Goal: Task Accomplishment & Management: Manage account settings

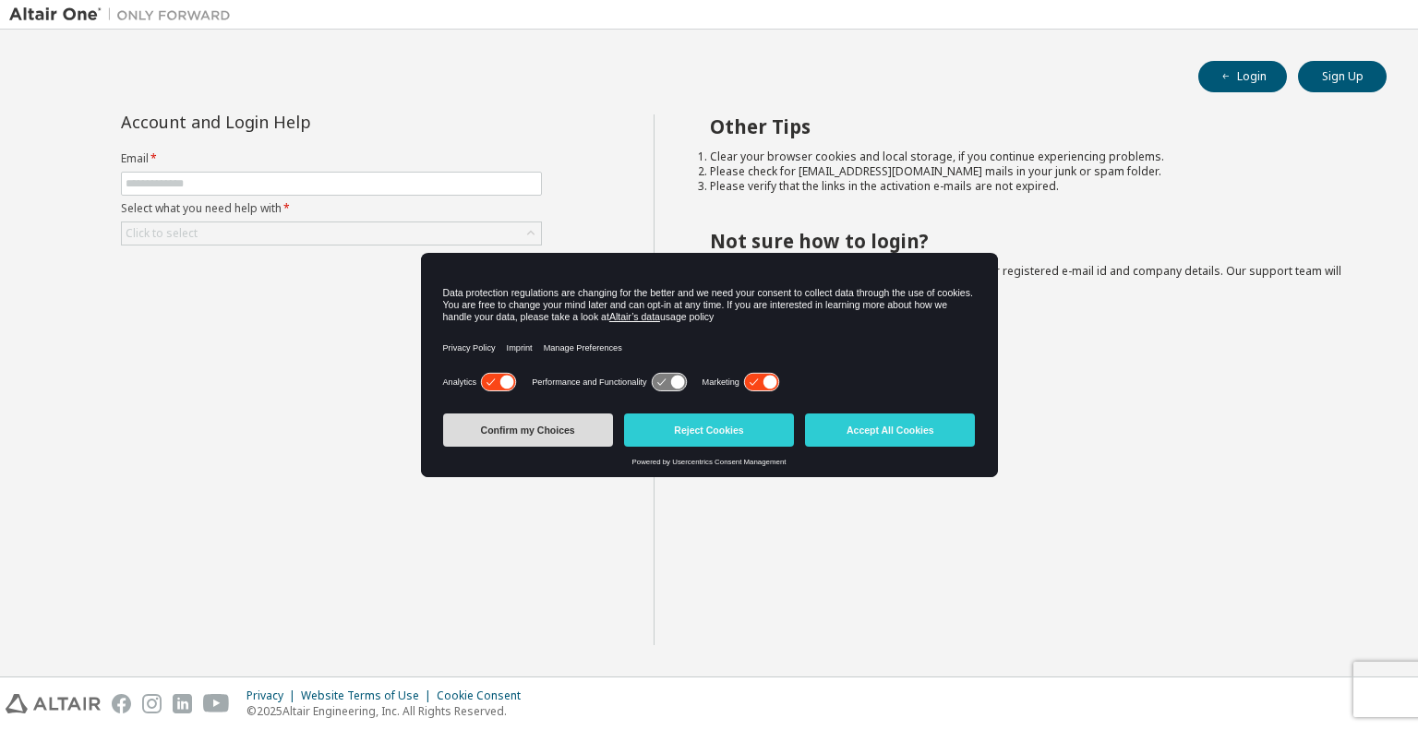
click at [568, 433] on button "Confirm my Choices" at bounding box center [528, 430] width 170 height 33
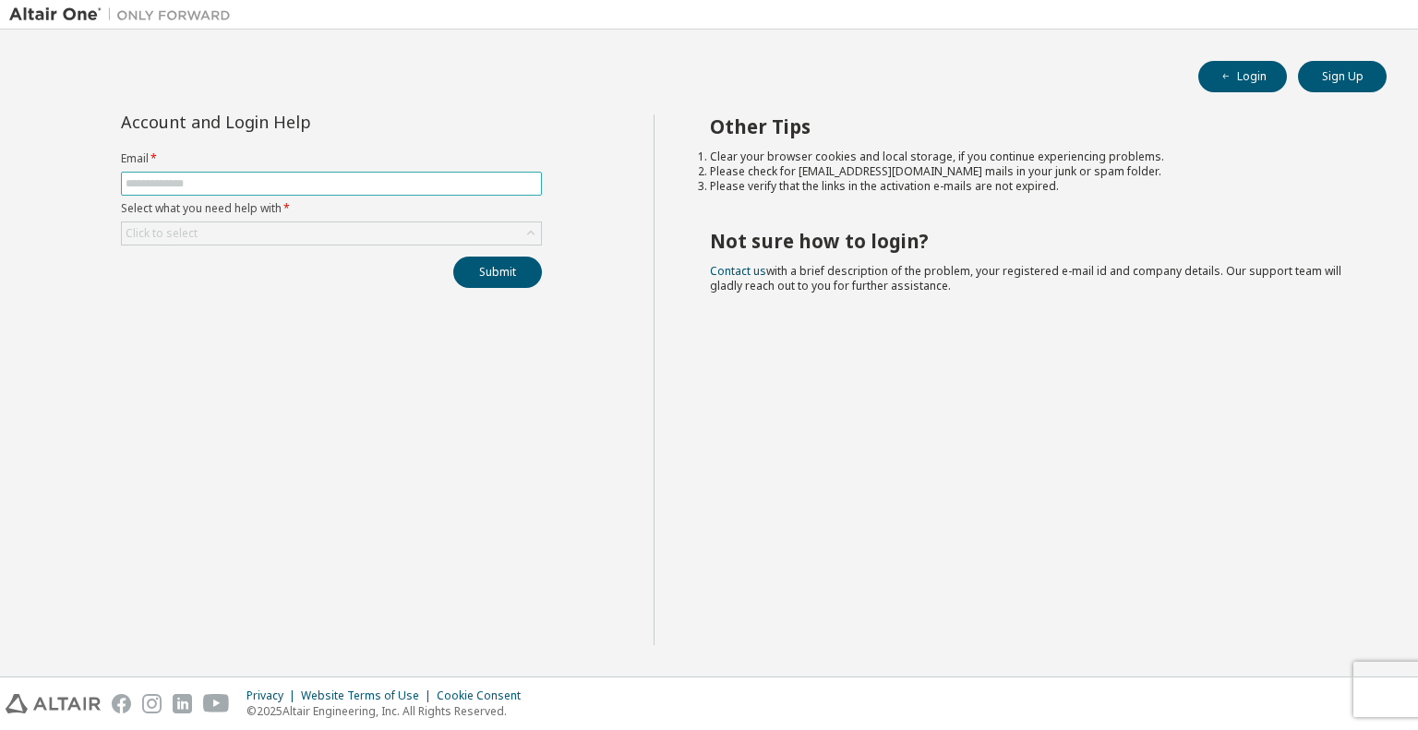
click at [367, 183] on input "text" at bounding box center [332, 183] width 412 height 15
click at [385, 234] on div "Click to select" at bounding box center [331, 233] width 419 height 22
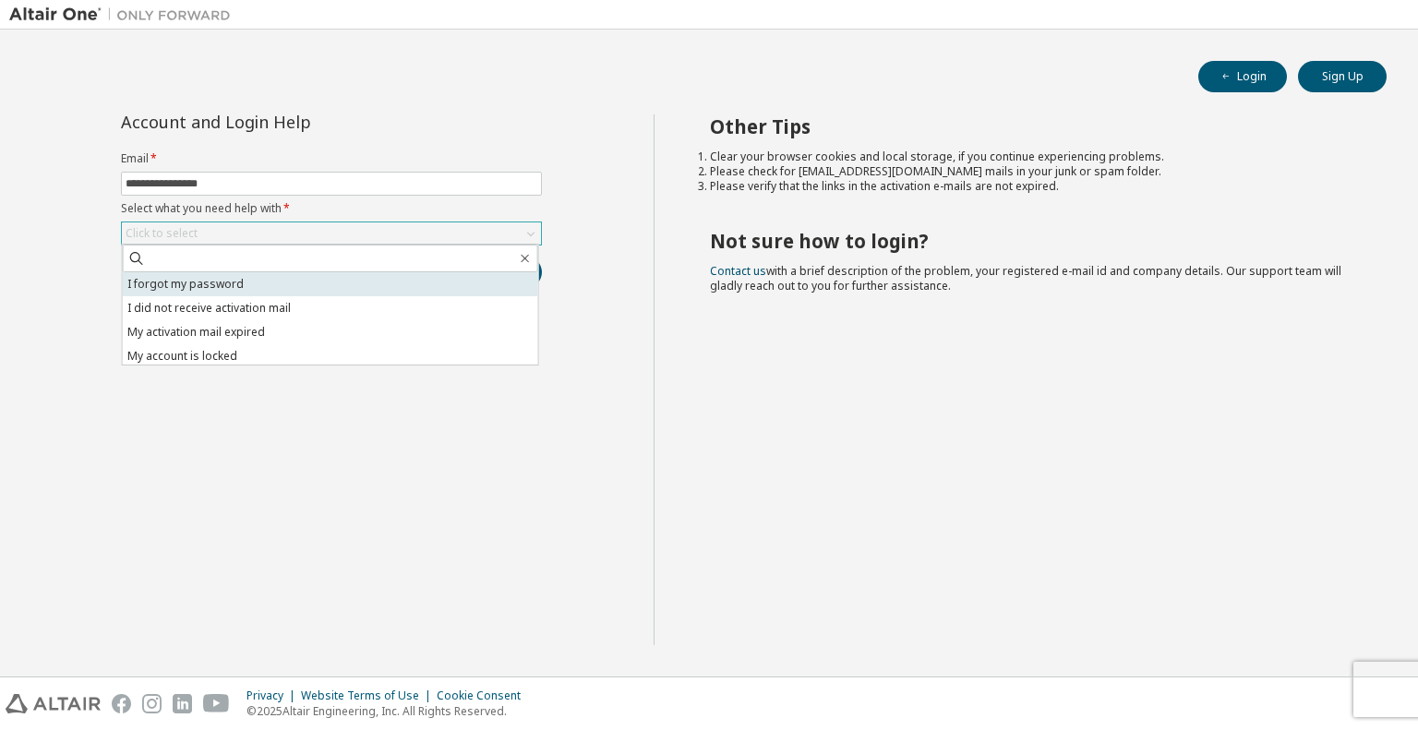
click at [260, 285] on li "I forgot my password" at bounding box center [330, 284] width 415 height 24
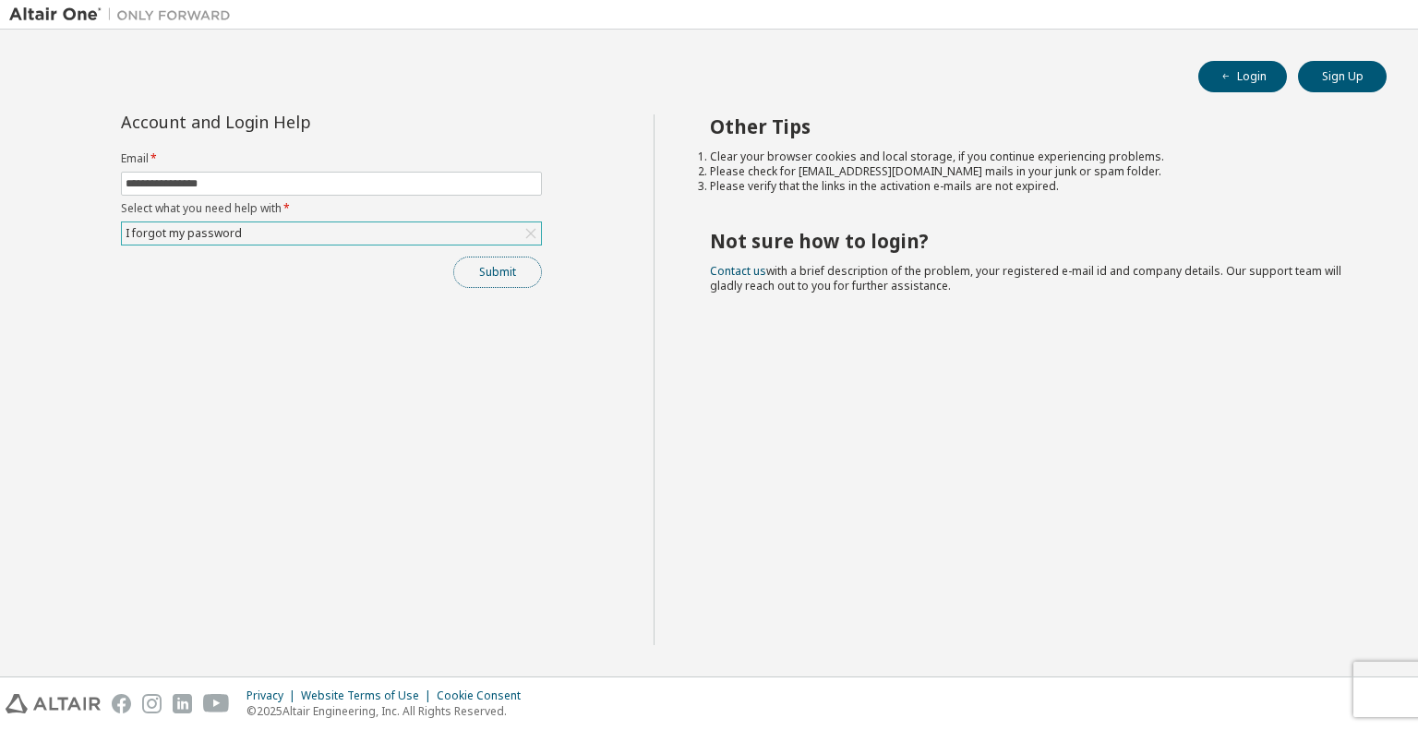
click at [487, 276] on button "Submit" at bounding box center [497, 272] width 89 height 31
drag, startPoint x: 155, startPoint y: 185, endPoint x: 63, endPoint y: 182, distance: 92.4
click at [63, 182] on div "**********" at bounding box center [331, 379] width 644 height 531
type input "**********"
click at [510, 276] on button "Submit" at bounding box center [497, 272] width 89 height 31
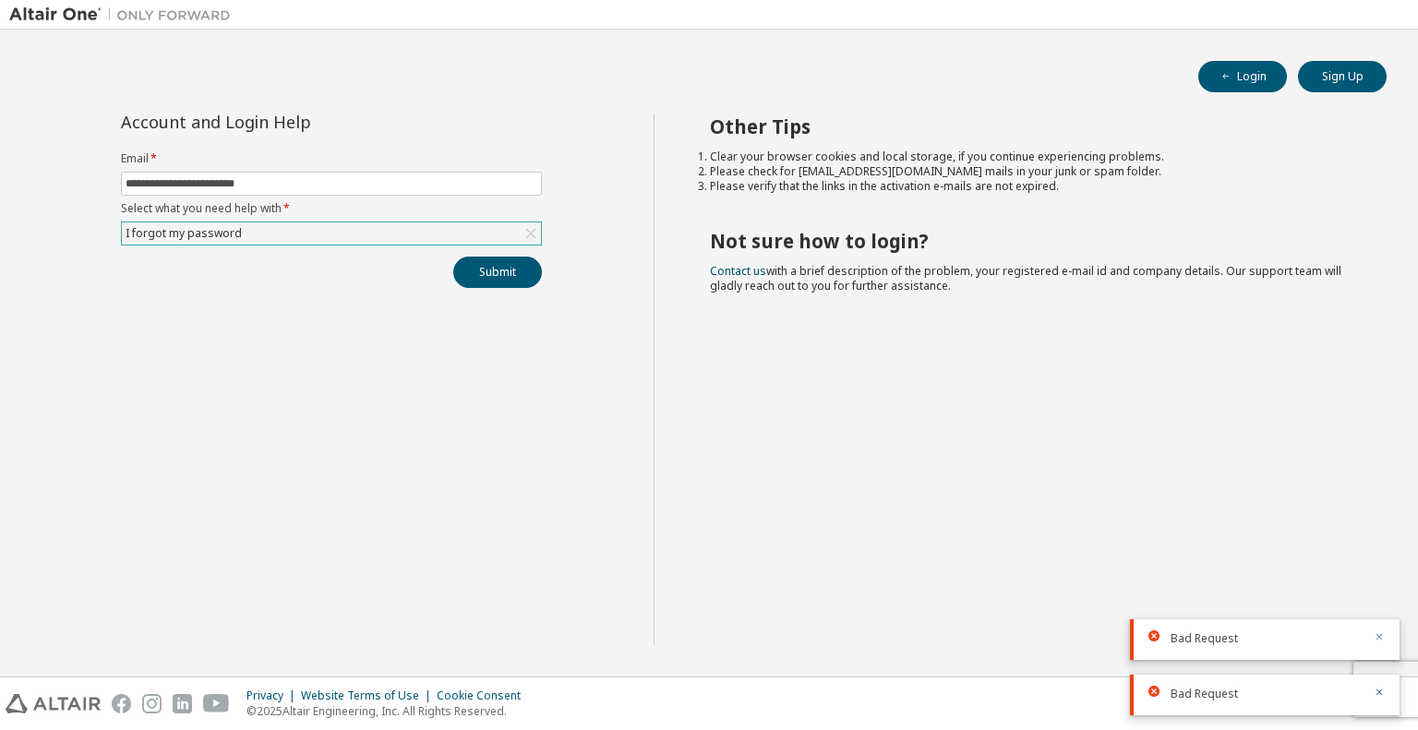
click at [1380, 637] on icon "button" at bounding box center [1379, 636] width 11 height 11
click at [1382, 691] on icon "button" at bounding box center [1379, 692] width 11 height 11
